Goal: Task Accomplishment & Management: Use online tool/utility

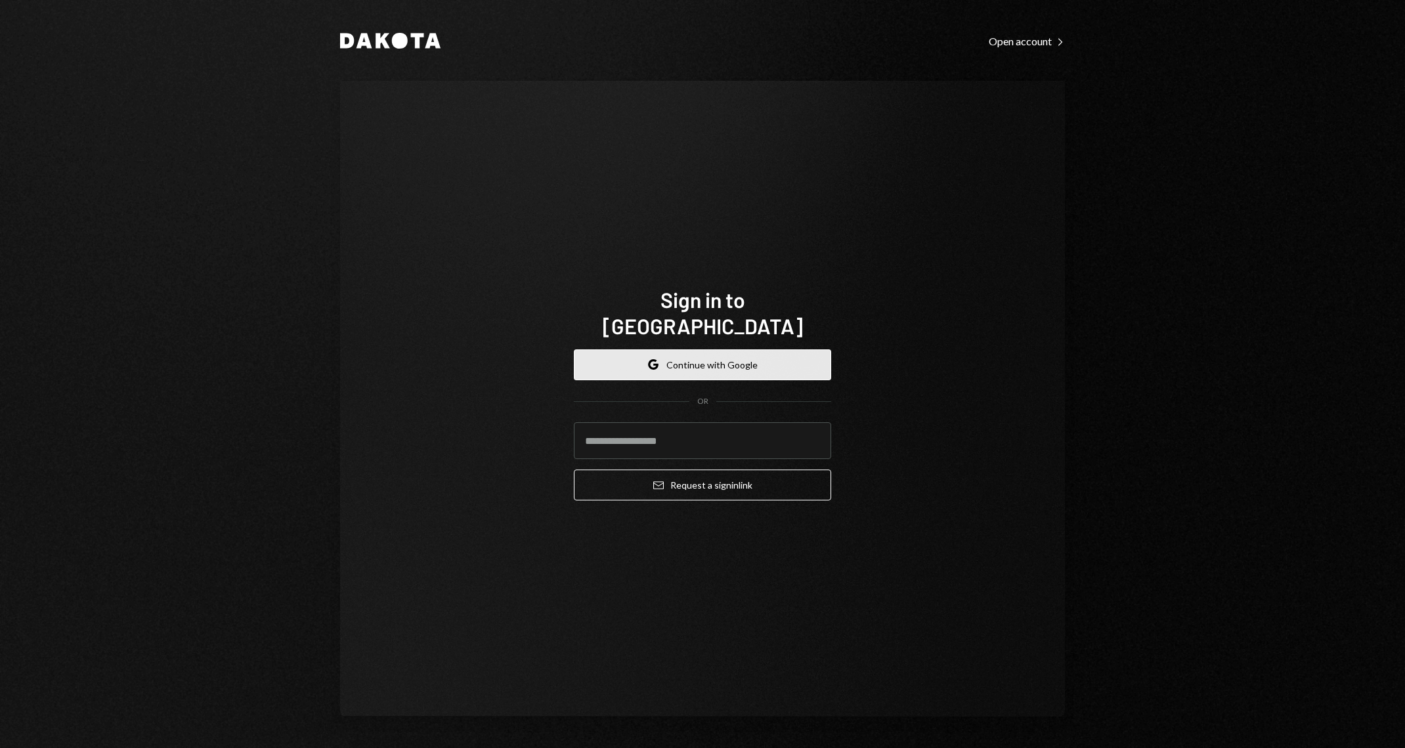
click at [760, 356] on button "Google Continue with Google" at bounding box center [702, 364] width 257 height 31
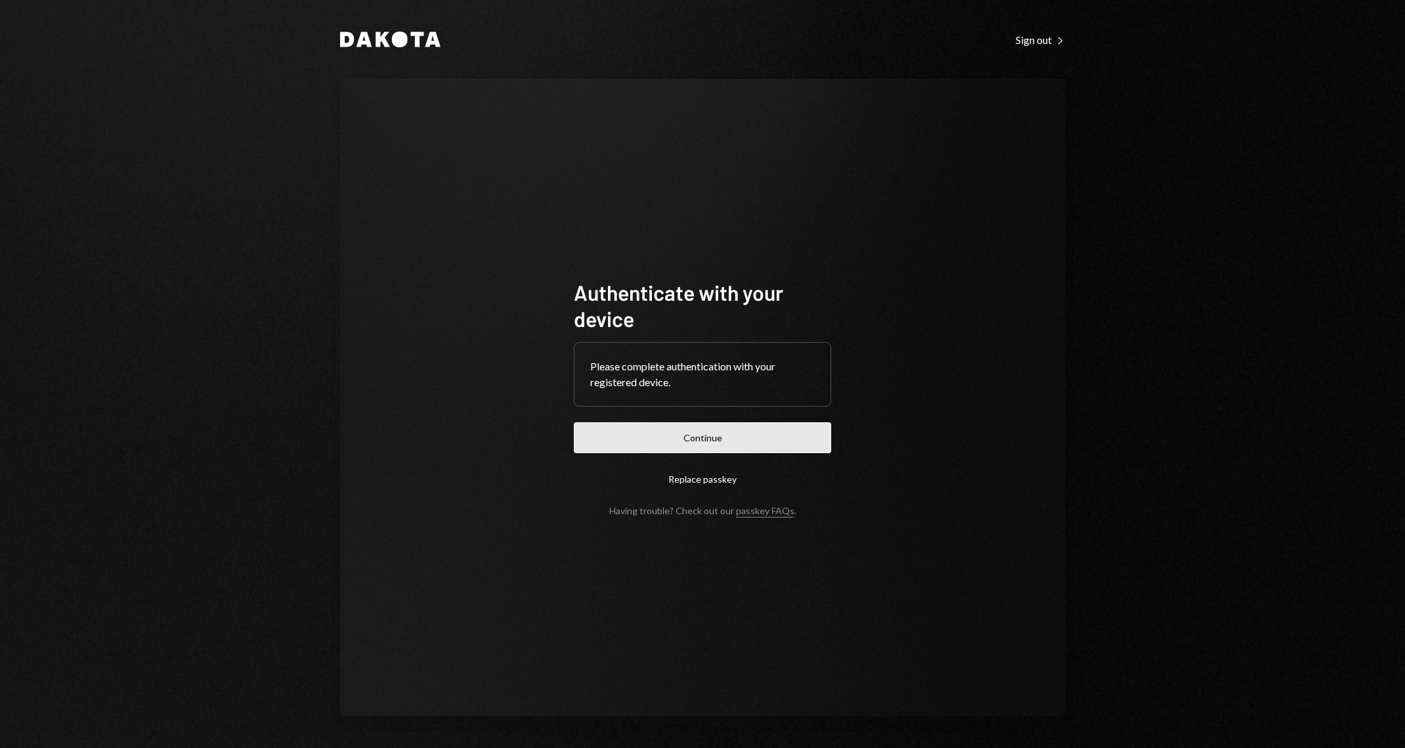
click at [804, 433] on button "Continue" at bounding box center [702, 437] width 257 height 31
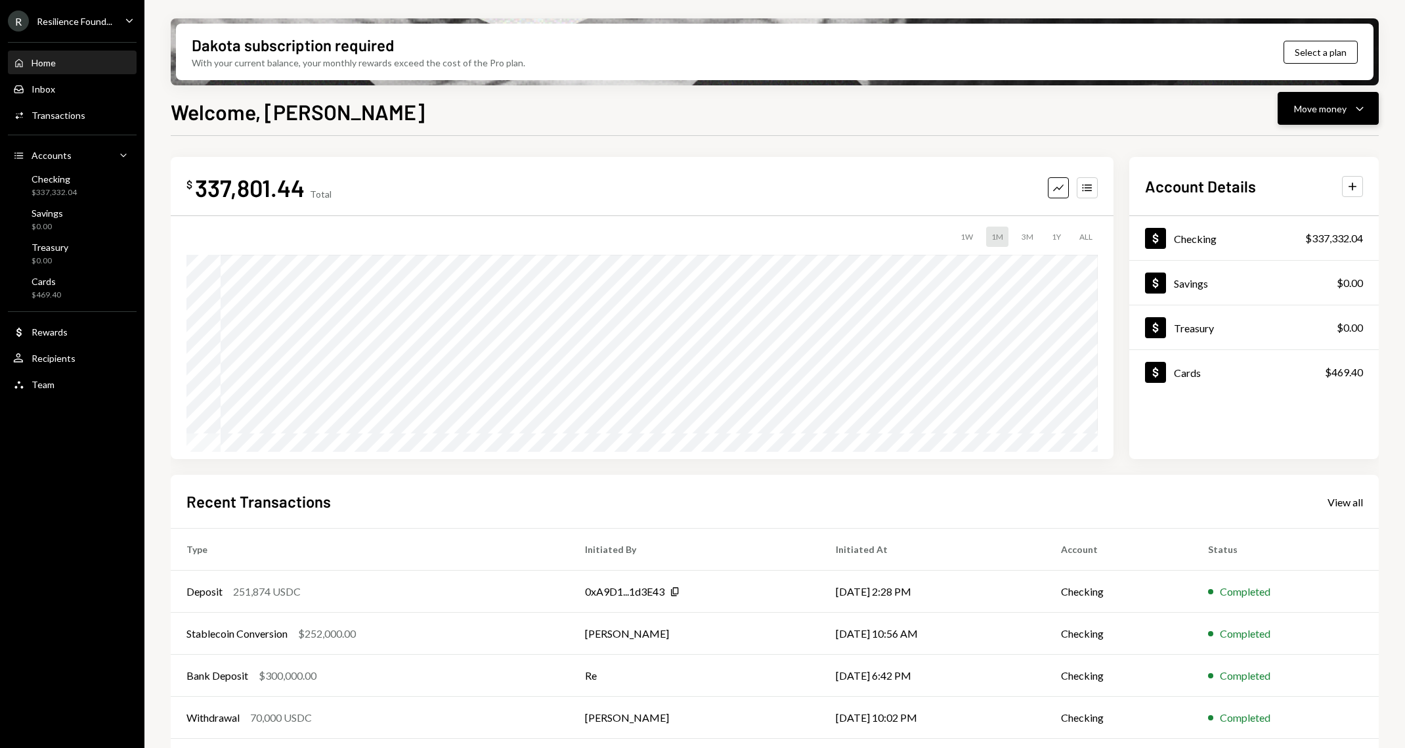
click at [1345, 97] on button "Move money Caret Down" at bounding box center [1328, 108] width 101 height 33
click at [1299, 150] on div "Send" at bounding box center [1318, 148] width 96 height 14
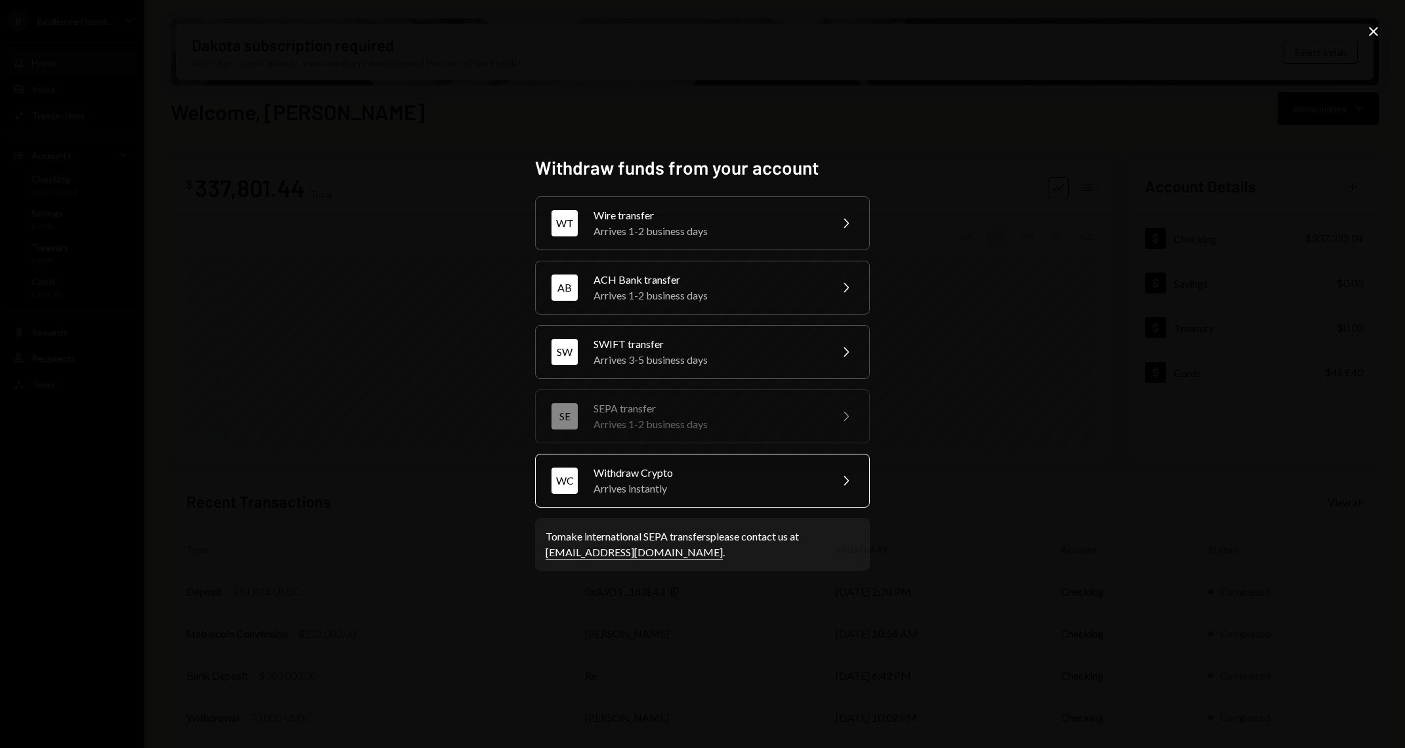
click at [742, 475] on div "Withdraw Crypto" at bounding box center [708, 473] width 228 height 16
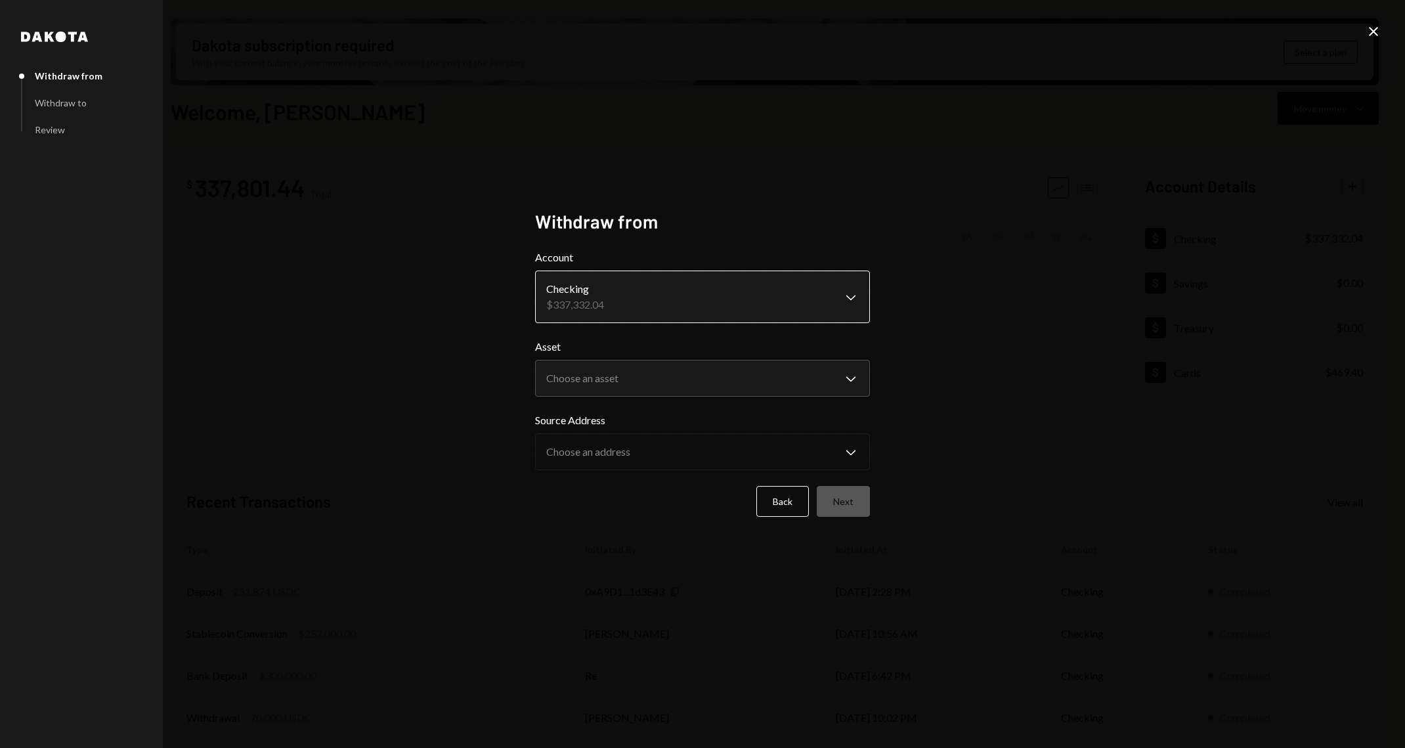
click at [722, 301] on body "R Resilience Found... Caret Down Home Home Inbox Inbox Activities Transactions …" at bounding box center [702, 374] width 1405 height 748
click at [707, 393] on body "R Resilience Found... Caret Down Home Home Inbox Inbox Activities Transactions …" at bounding box center [702, 374] width 1405 height 748
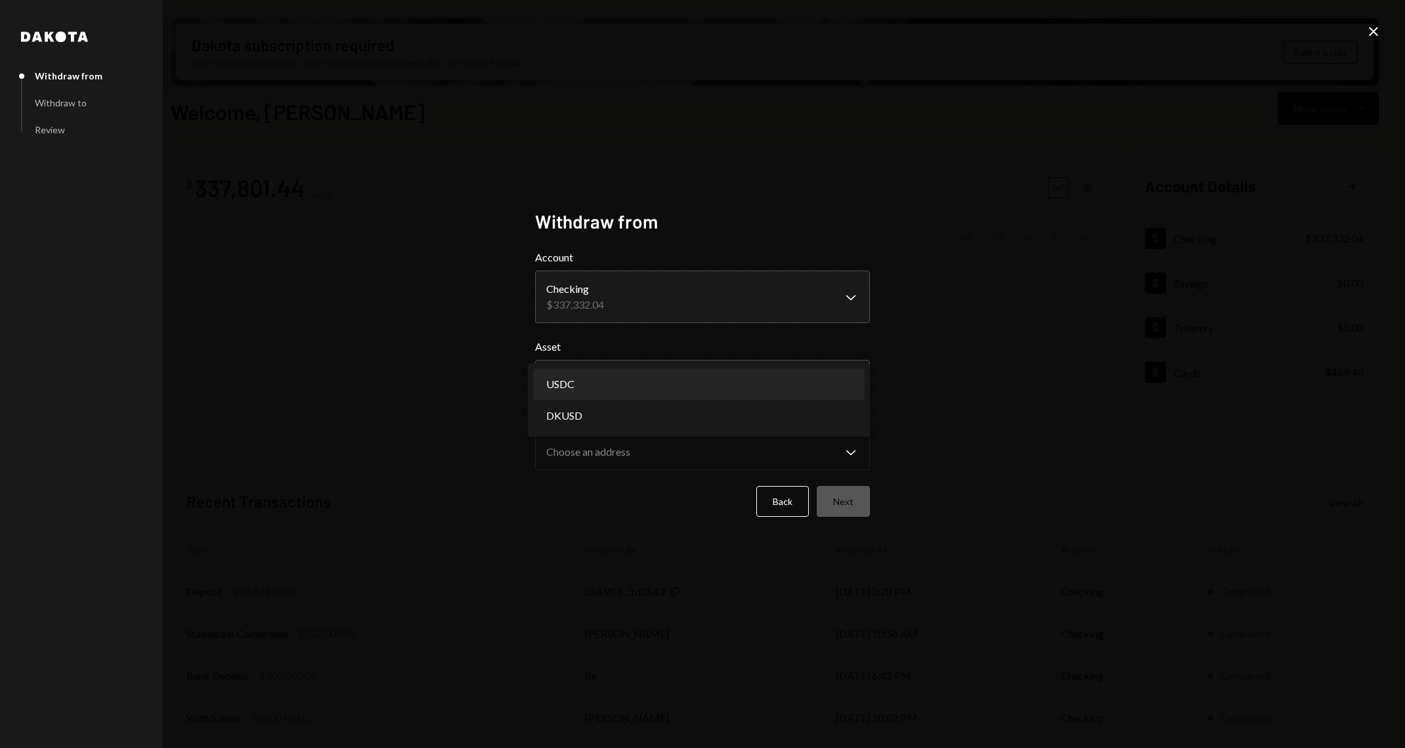
select select "****"
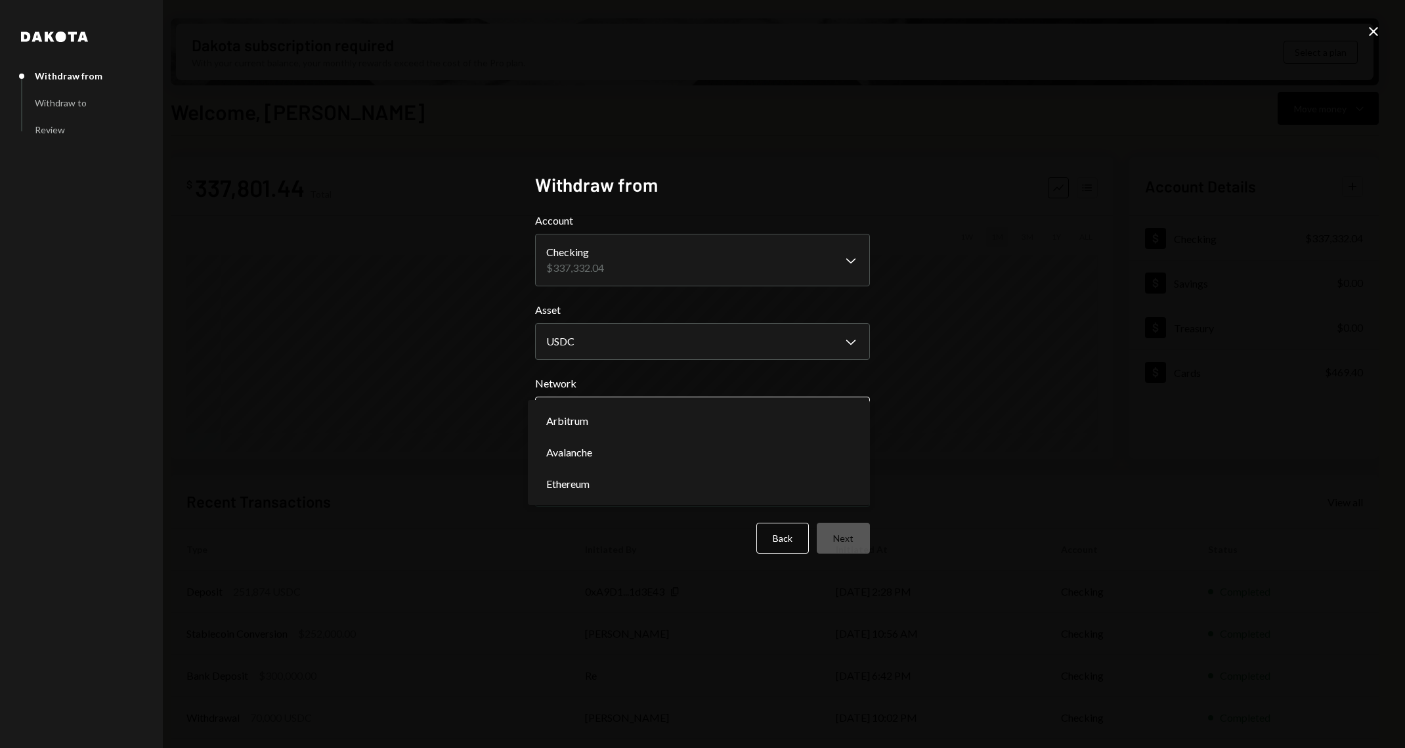
click at [697, 413] on body "R Resilience Found... Caret Down Home Home Inbox Inbox Activities Transactions …" at bounding box center [702, 374] width 1405 height 748
select select "**********"
click at [688, 491] on body "R Resilience Found... Caret Down Home Home Inbox Inbox Activities Transactions …" at bounding box center [702, 374] width 1405 height 748
click at [835, 542] on button "Next" at bounding box center [843, 538] width 53 height 31
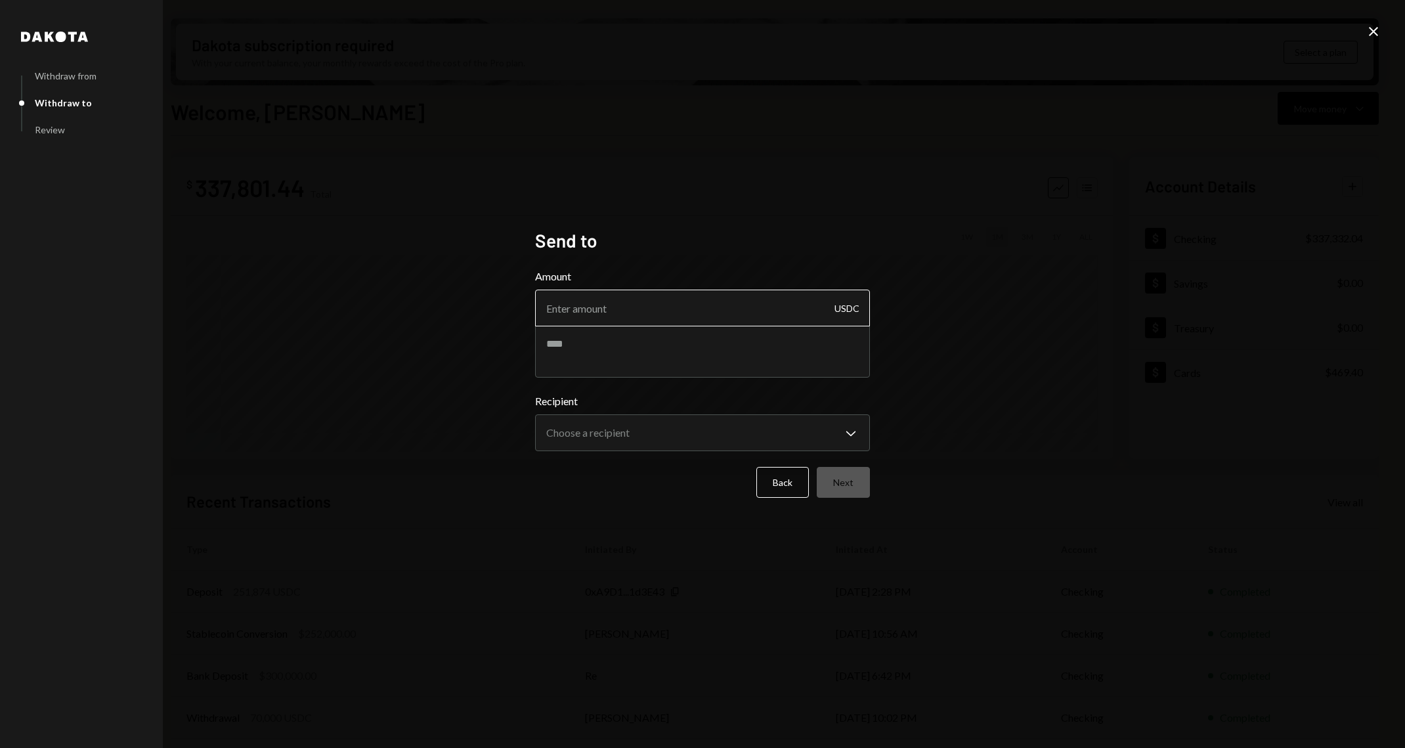
click at [670, 306] on input "Amount" at bounding box center [702, 308] width 335 height 37
type input "251000"
click at [700, 441] on body "R Resilience Found... Caret Down Home Home Inbox Inbox Activities Transactions …" at bounding box center [702, 374] width 1405 height 748
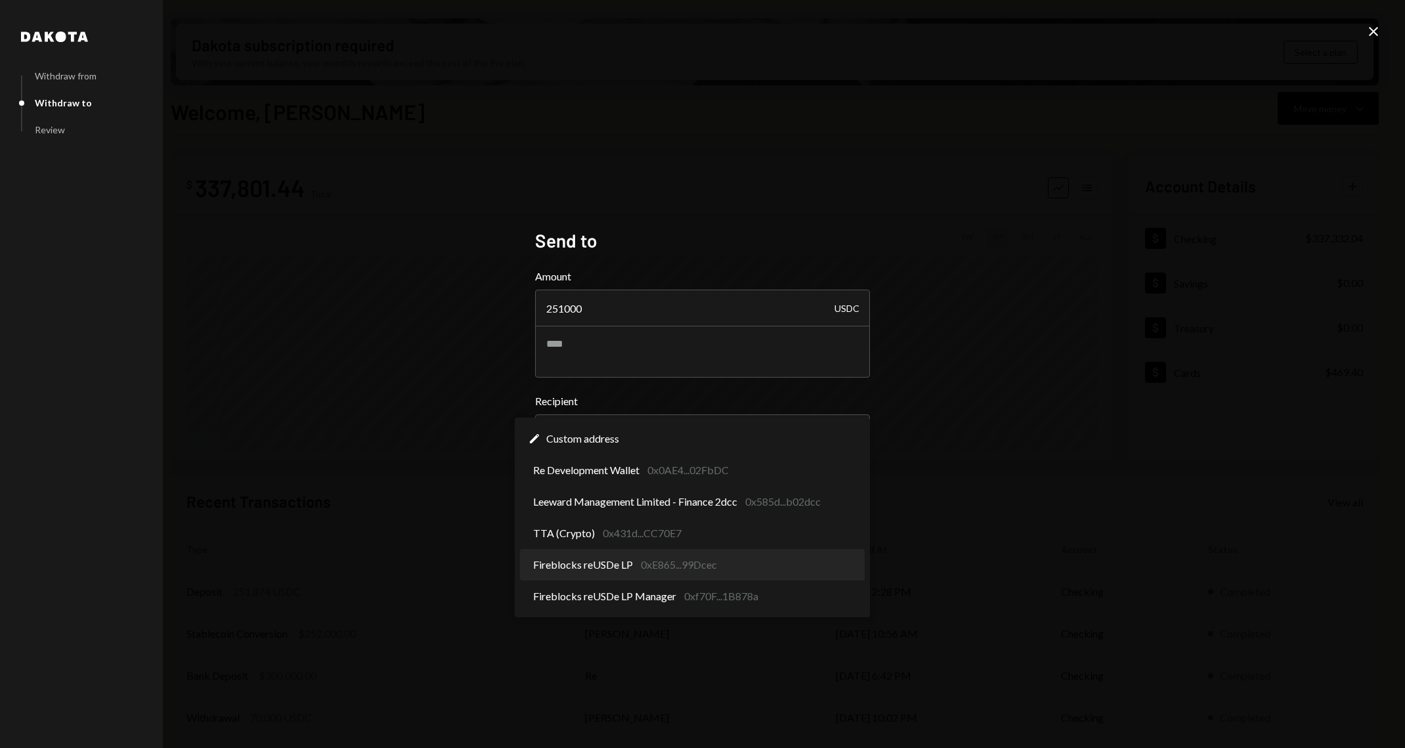
select select "**********"
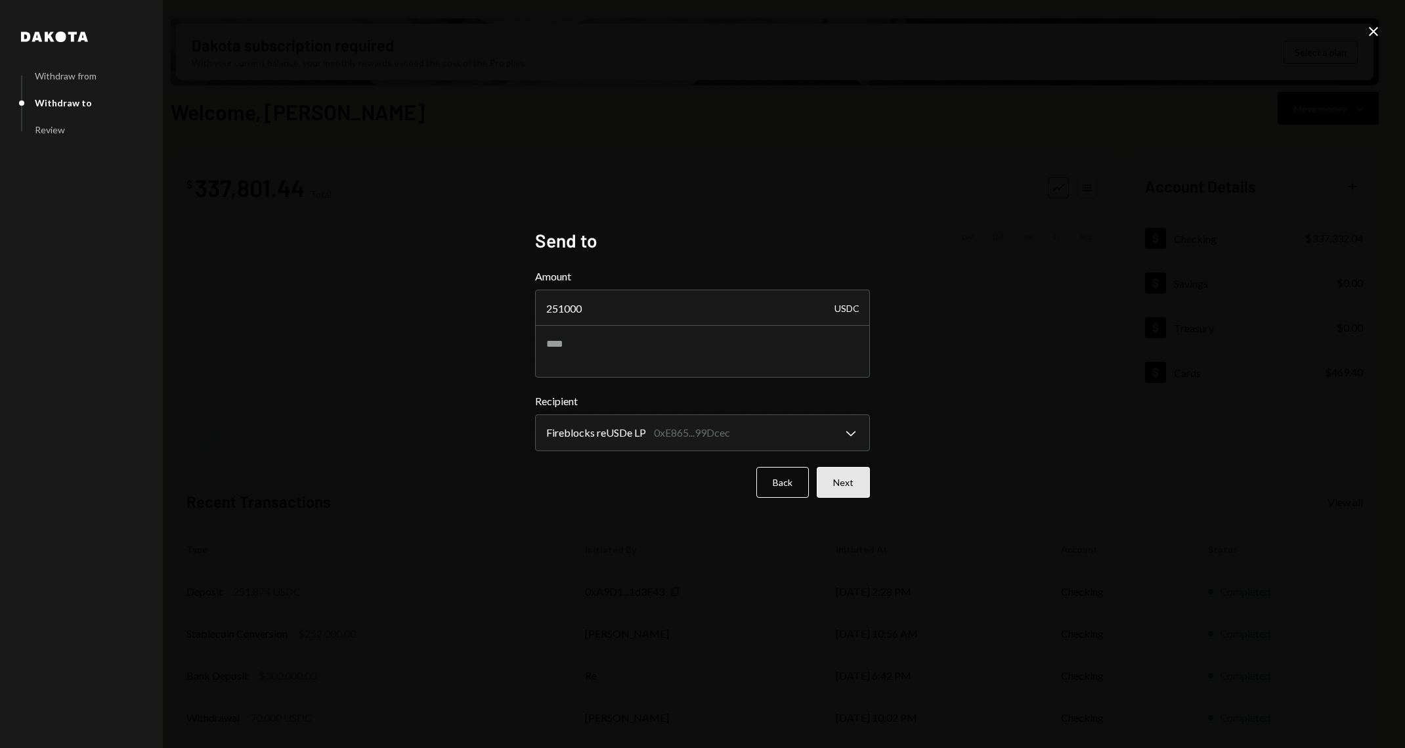
click at [850, 487] on button "Next" at bounding box center [843, 482] width 53 height 31
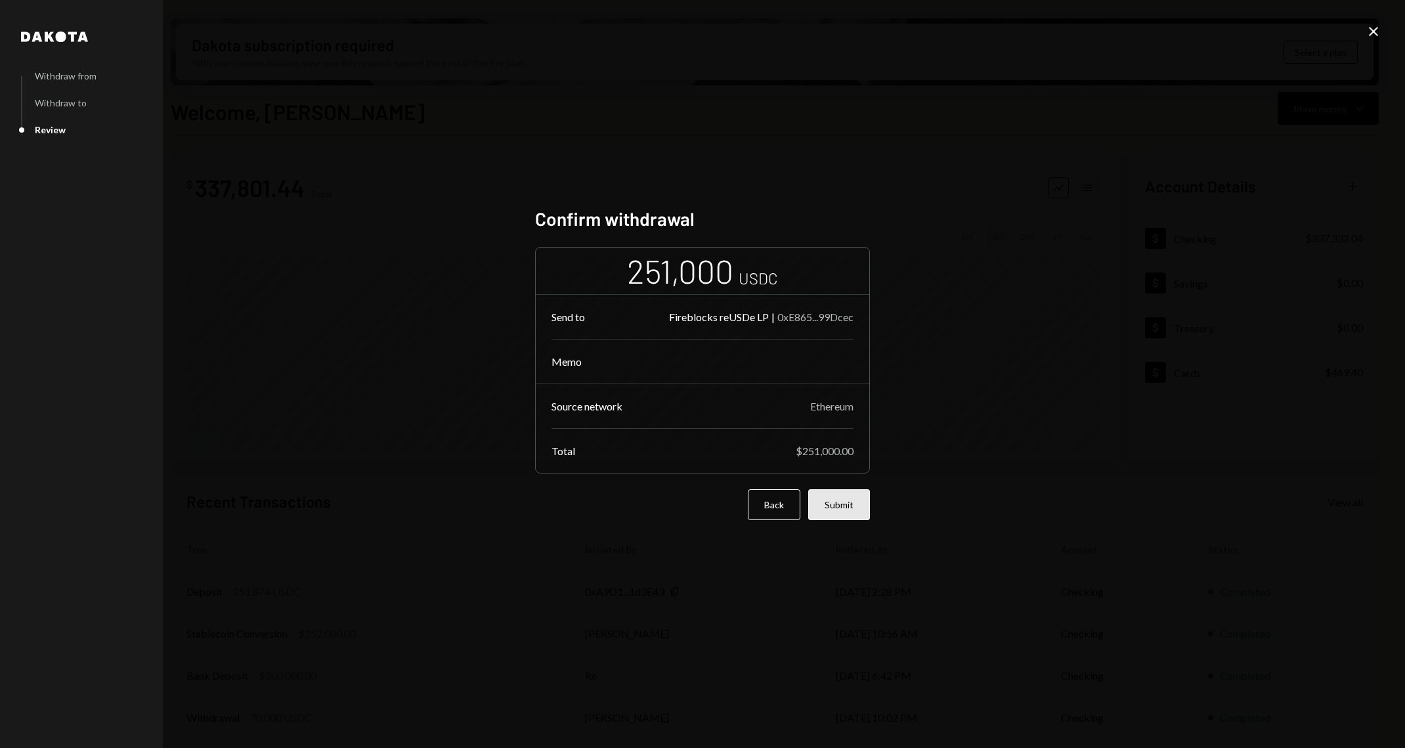
click at [851, 509] on button "Submit" at bounding box center [839, 504] width 62 height 31
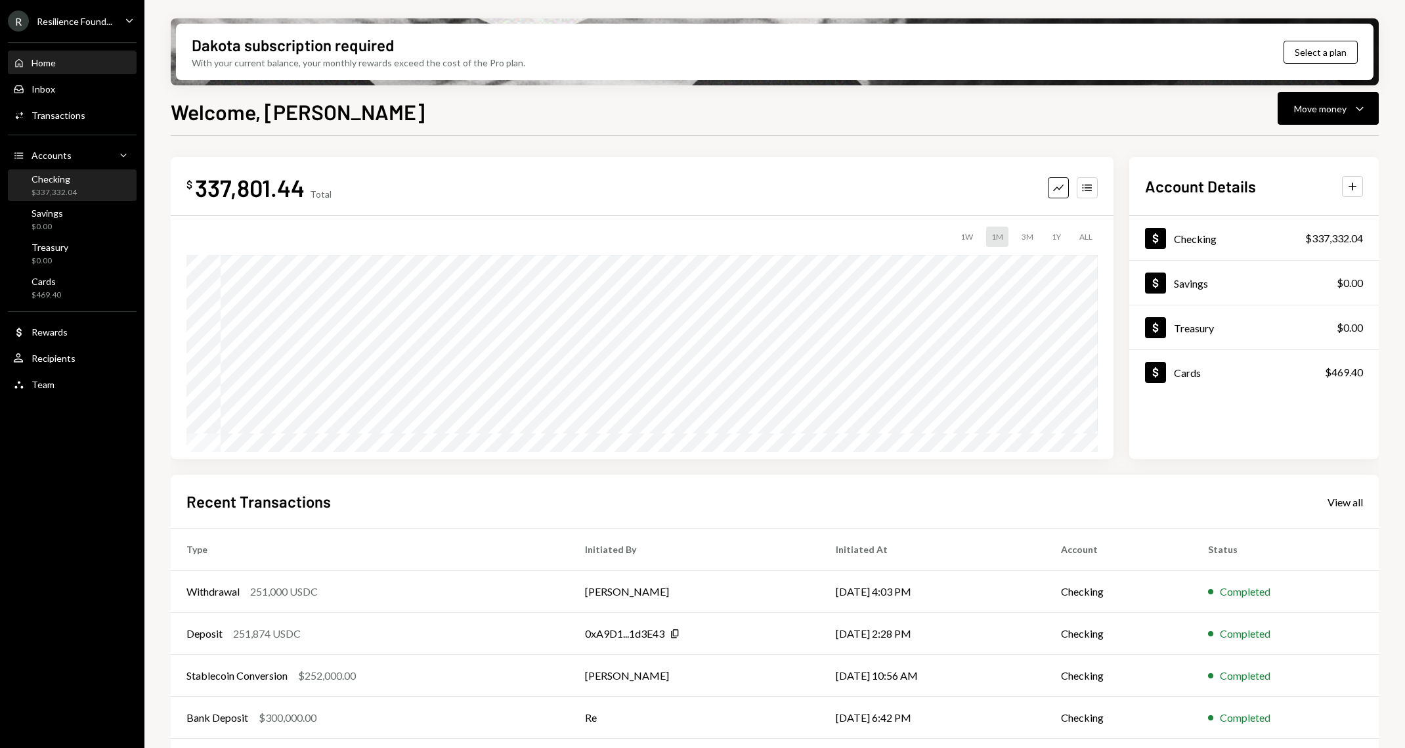
click at [53, 184] on div "Checking $337,332.04" at bounding box center [54, 185] width 45 height 25
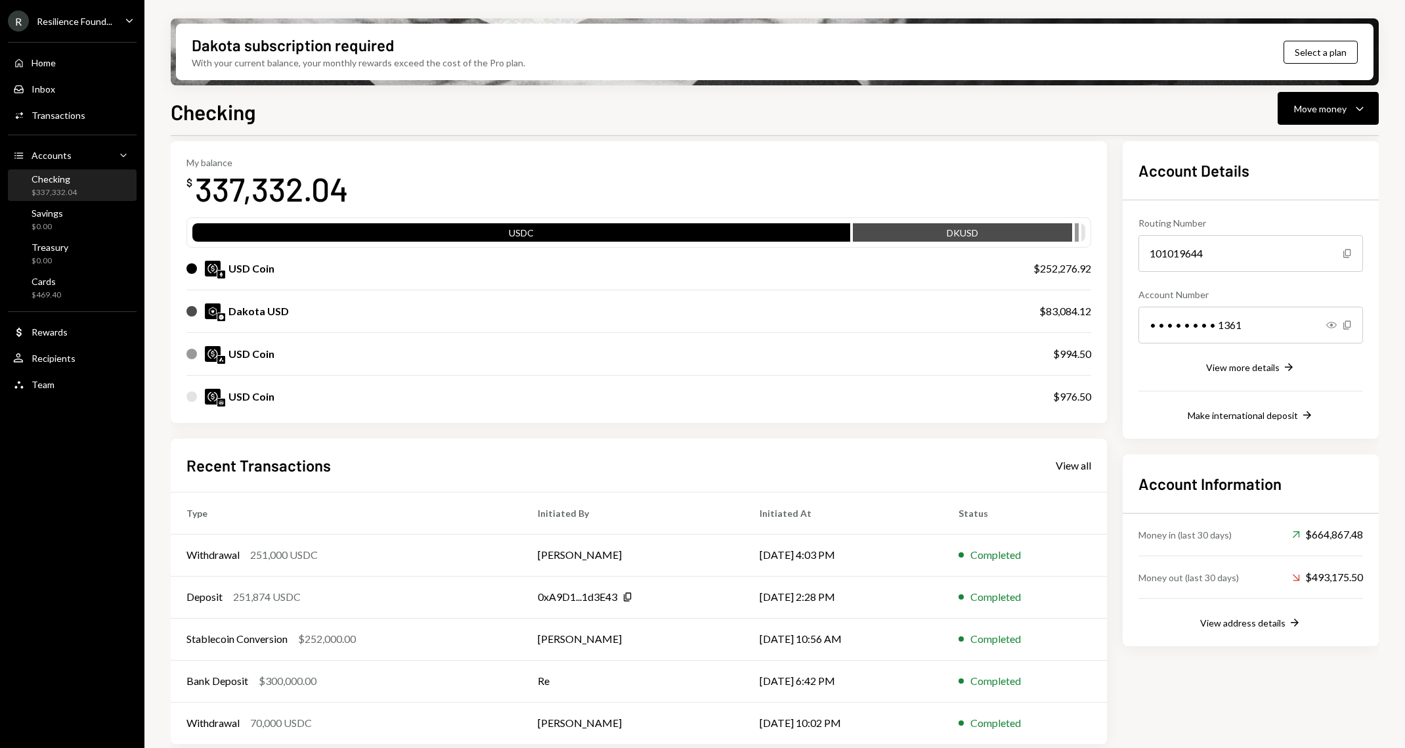
scroll to position [62, 0]
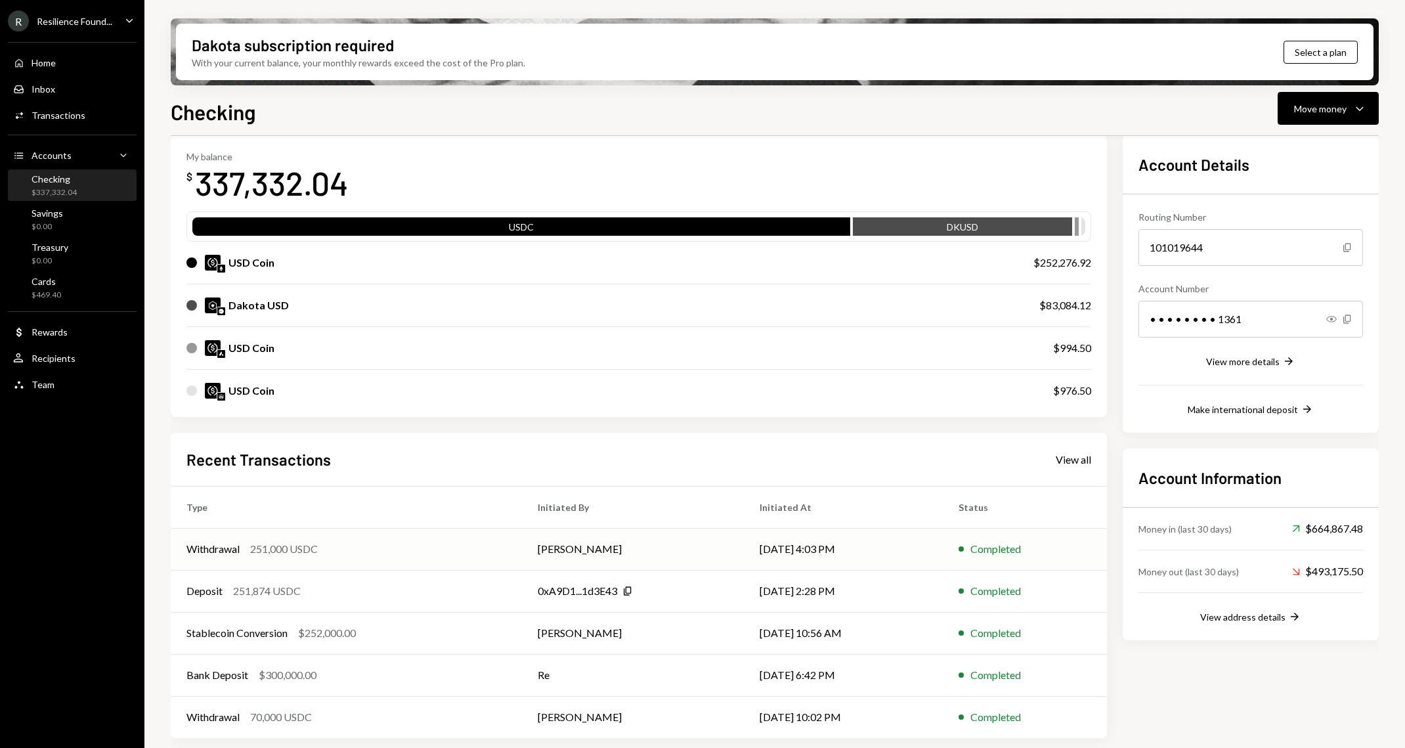
click at [425, 552] on div "Withdrawal 251,000 USDC" at bounding box center [346, 549] width 320 height 16
